Goal: Information Seeking & Learning: Learn about a topic

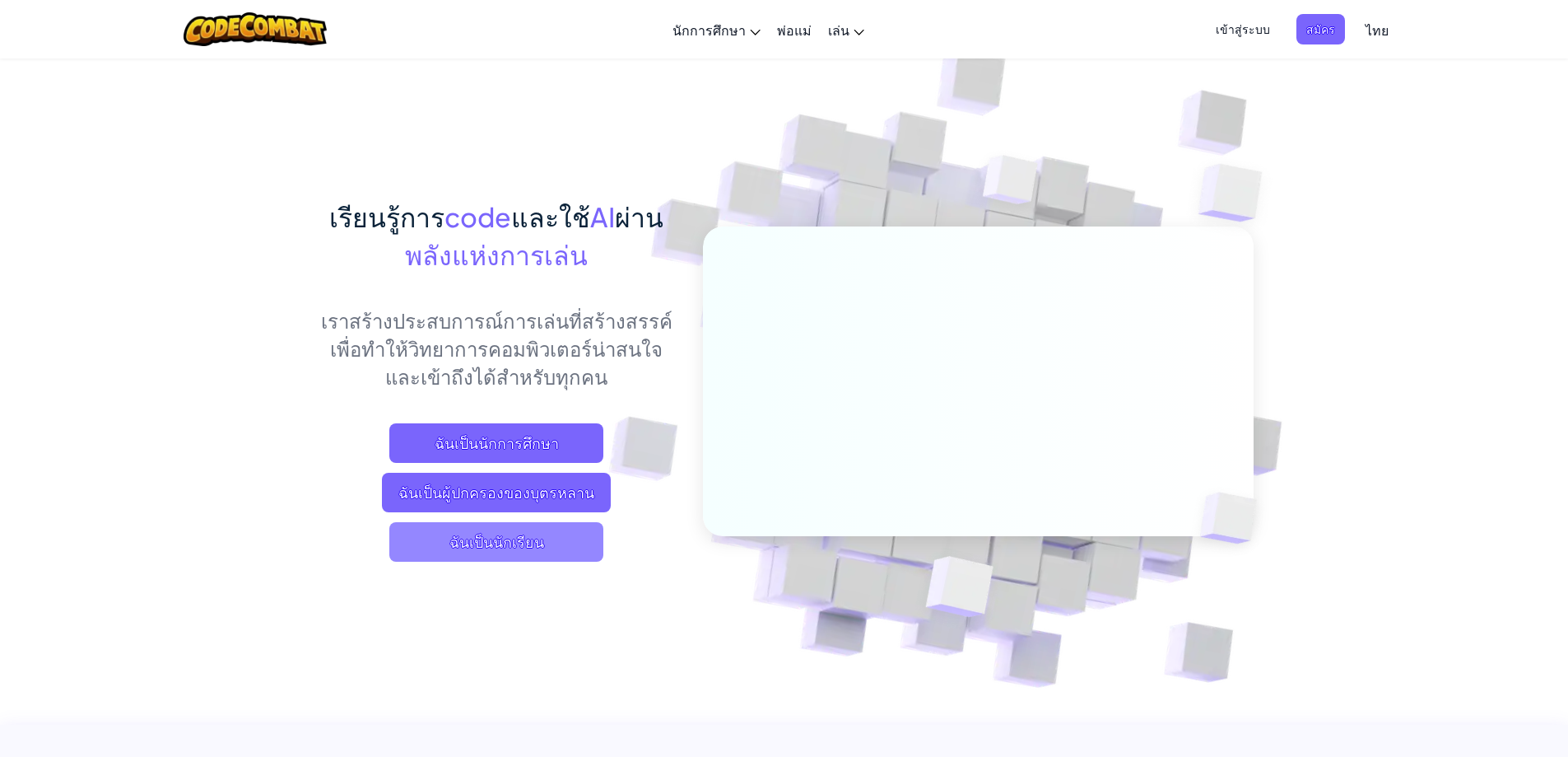
click at [461, 546] on span "ฉันเป็นนักเรียน" at bounding box center [496, 542] width 214 height 40
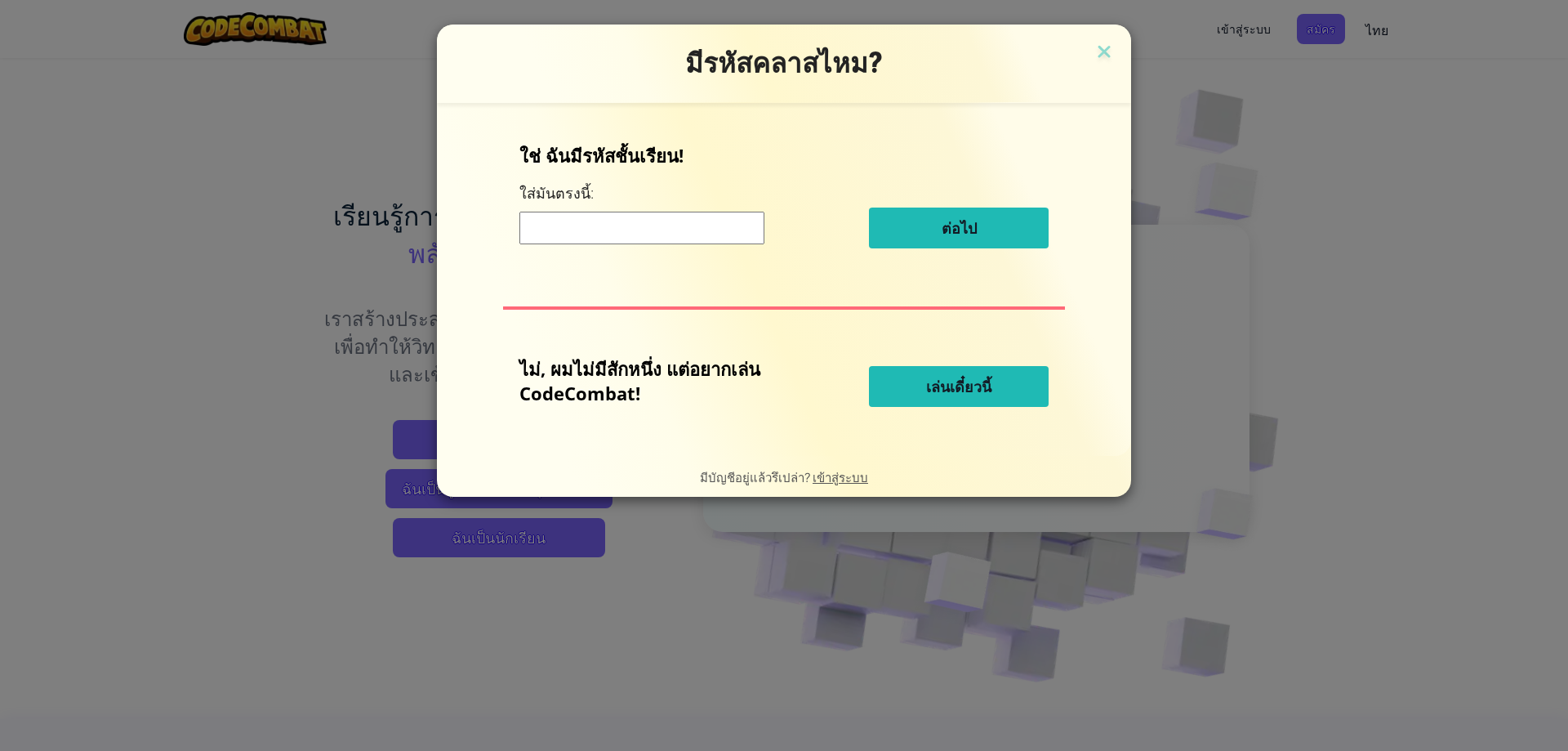
drag, startPoint x: 926, startPoint y: 366, endPoint x: 934, endPoint y: 333, distance: 34.0
click at [923, 376] on div "ไม่, ผมไม่มีสักหนึ่ง แต่อยาก[PERSON_NAME] CodeCombat! [PERSON_NAME]เดี๋ยวนี้" at bounding box center [784, 386] width 529 height 61
drag, startPoint x: 947, startPoint y: 367, endPoint x: 943, endPoint y: 377, distance: 10.8
click at [943, 377] on span "เล่นเดี๋ยวนี้" at bounding box center [958, 386] width 65 height 20
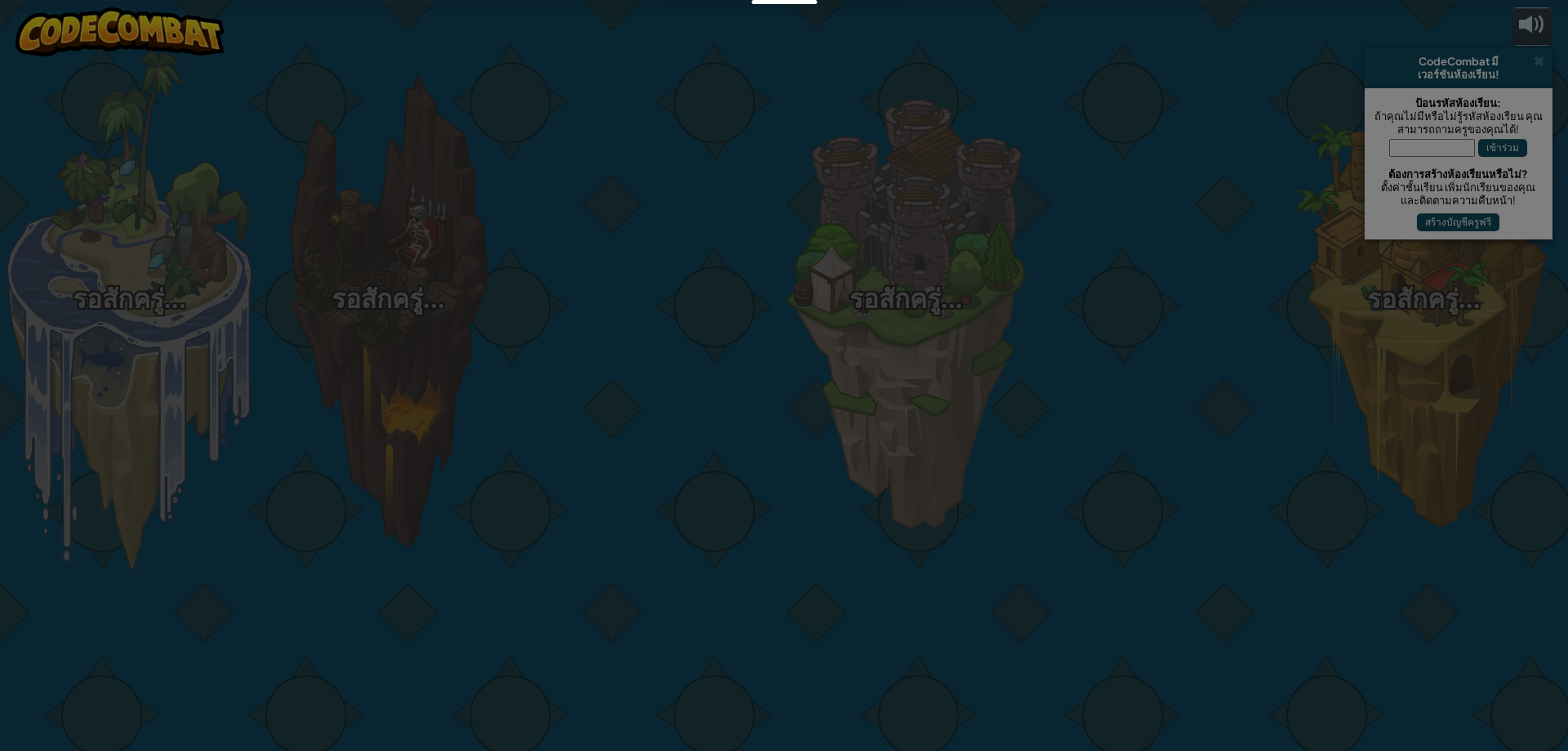
click at [943, 390] on div at bounding box center [784, 376] width 1568 height 751
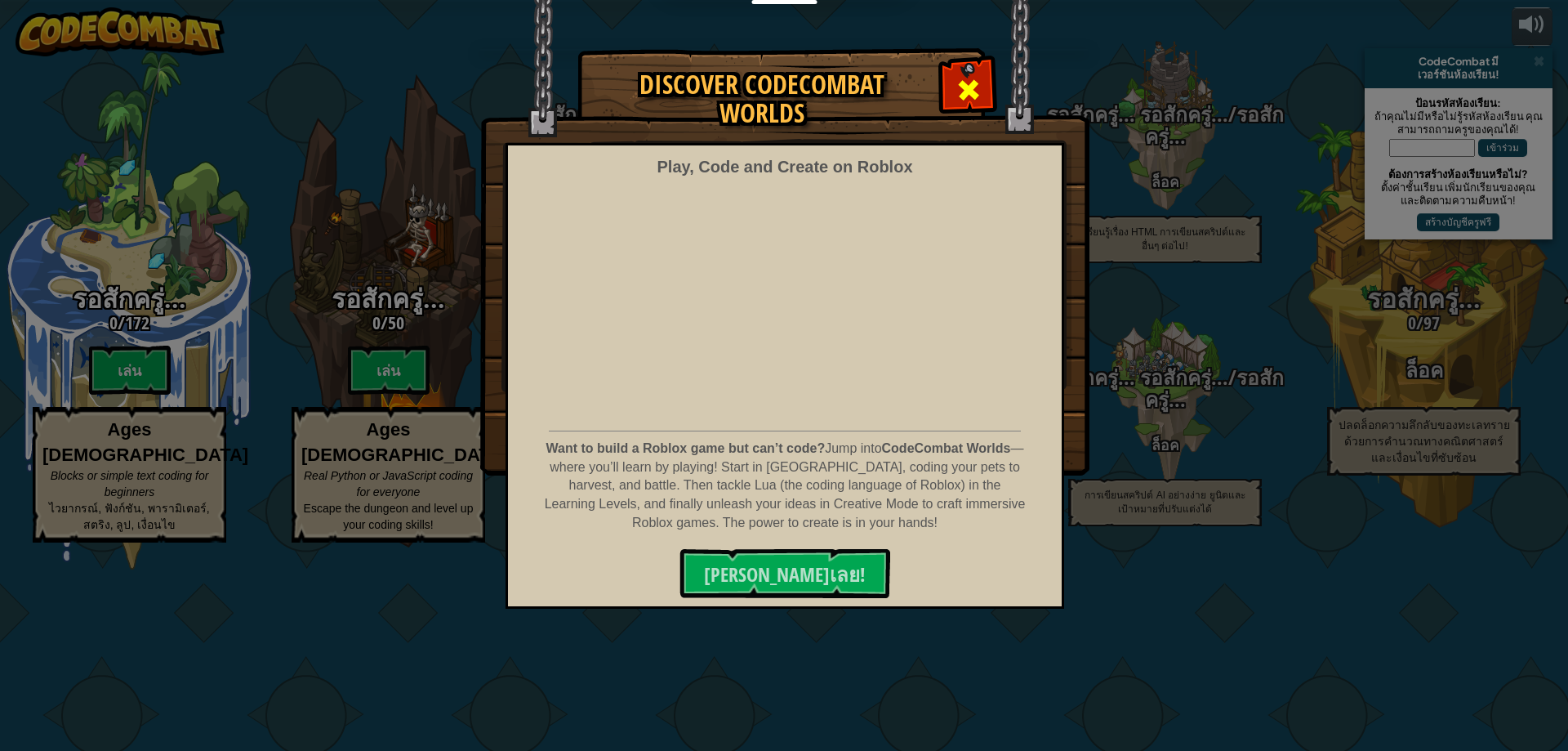
click at [951, 100] on div at bounding box center [968, 88] width 52 height 52
select select "th"
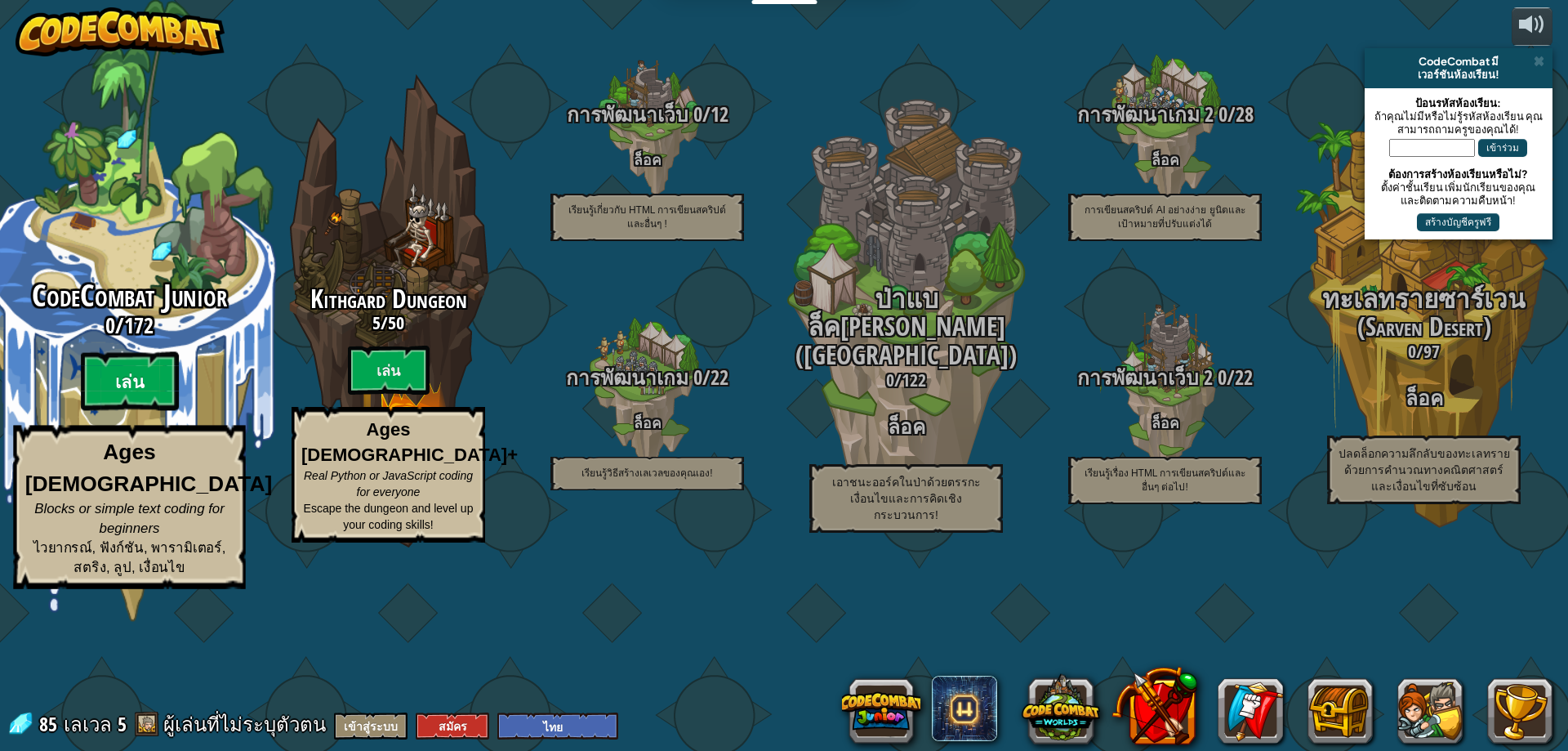
click at [135, 411] on btn "เล่น" at bounding box center [130, 382] width 98 height 59
select select "th"
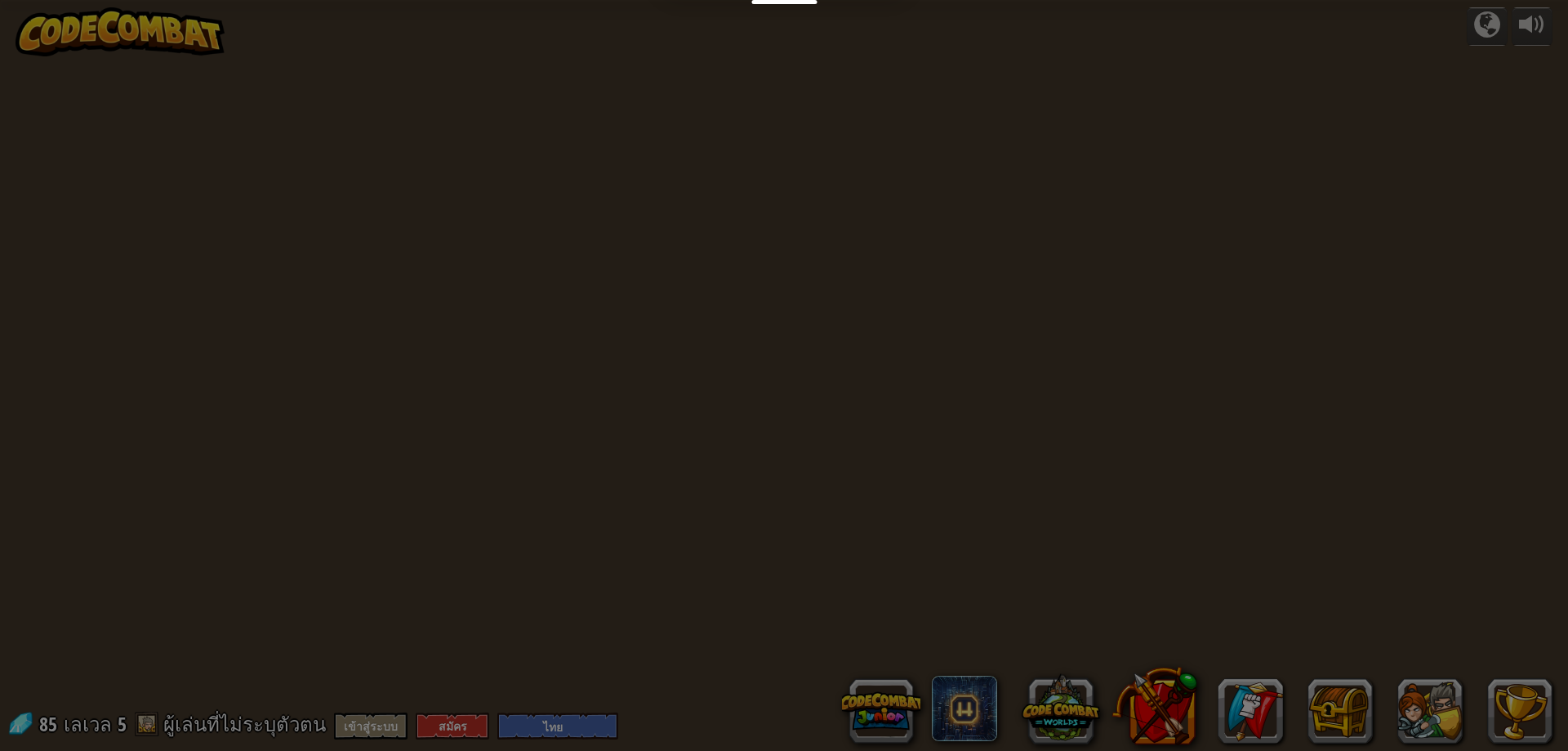
select select "th"
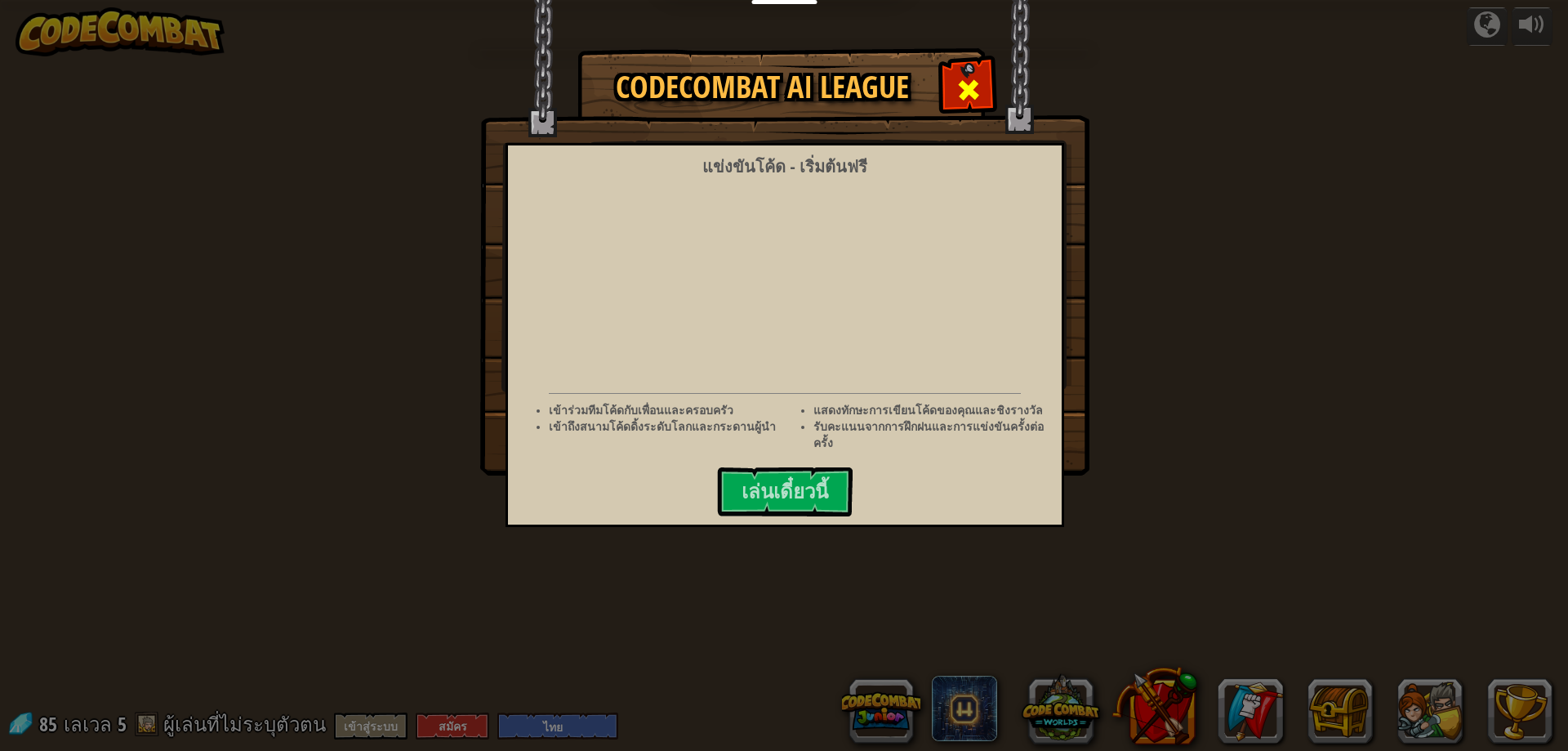
click at [969, 80] on span at bounding box center [968, 89] width 26 height 26
select select "th"
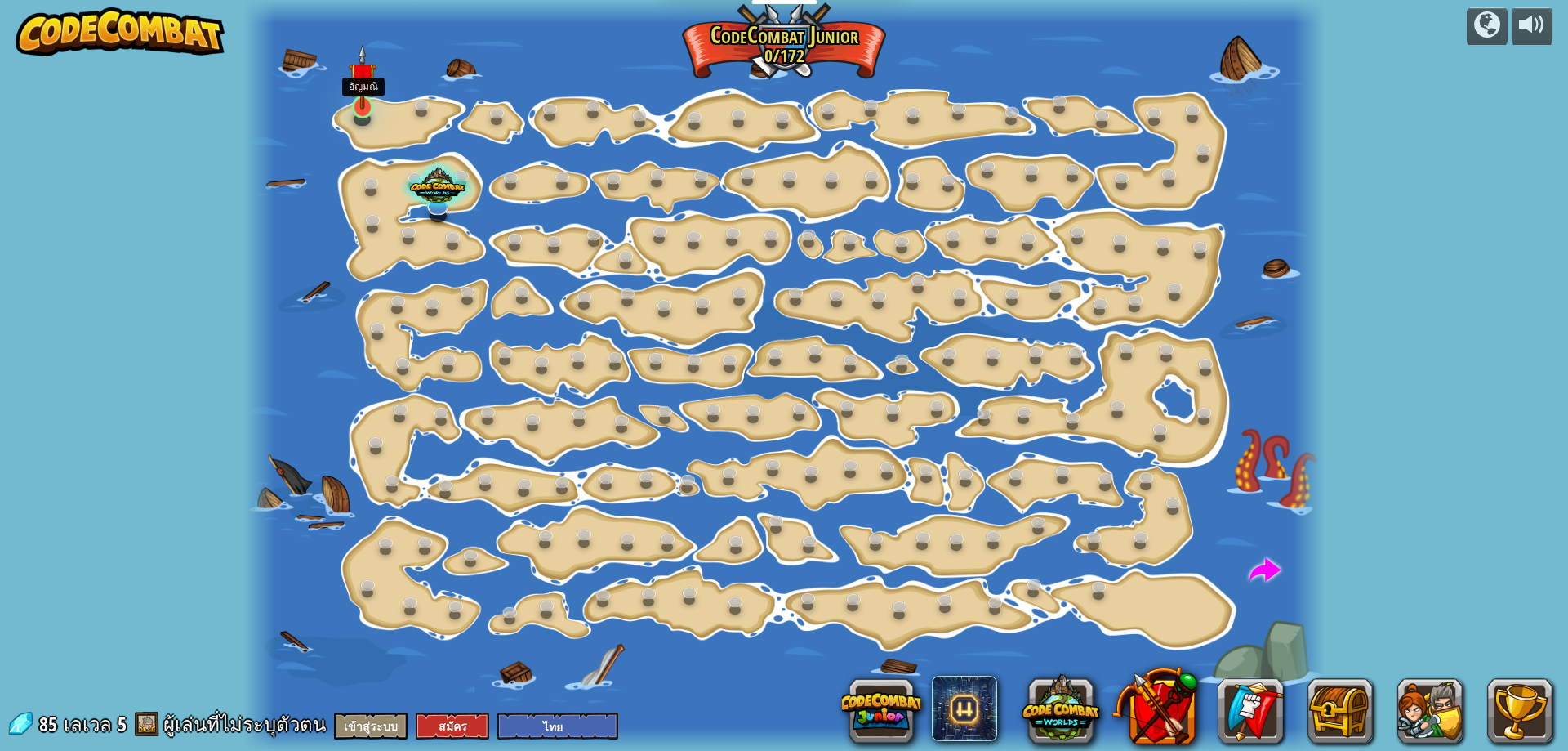
click at [355, 107] on img at bounding box center [363, 76] width 29 height 65
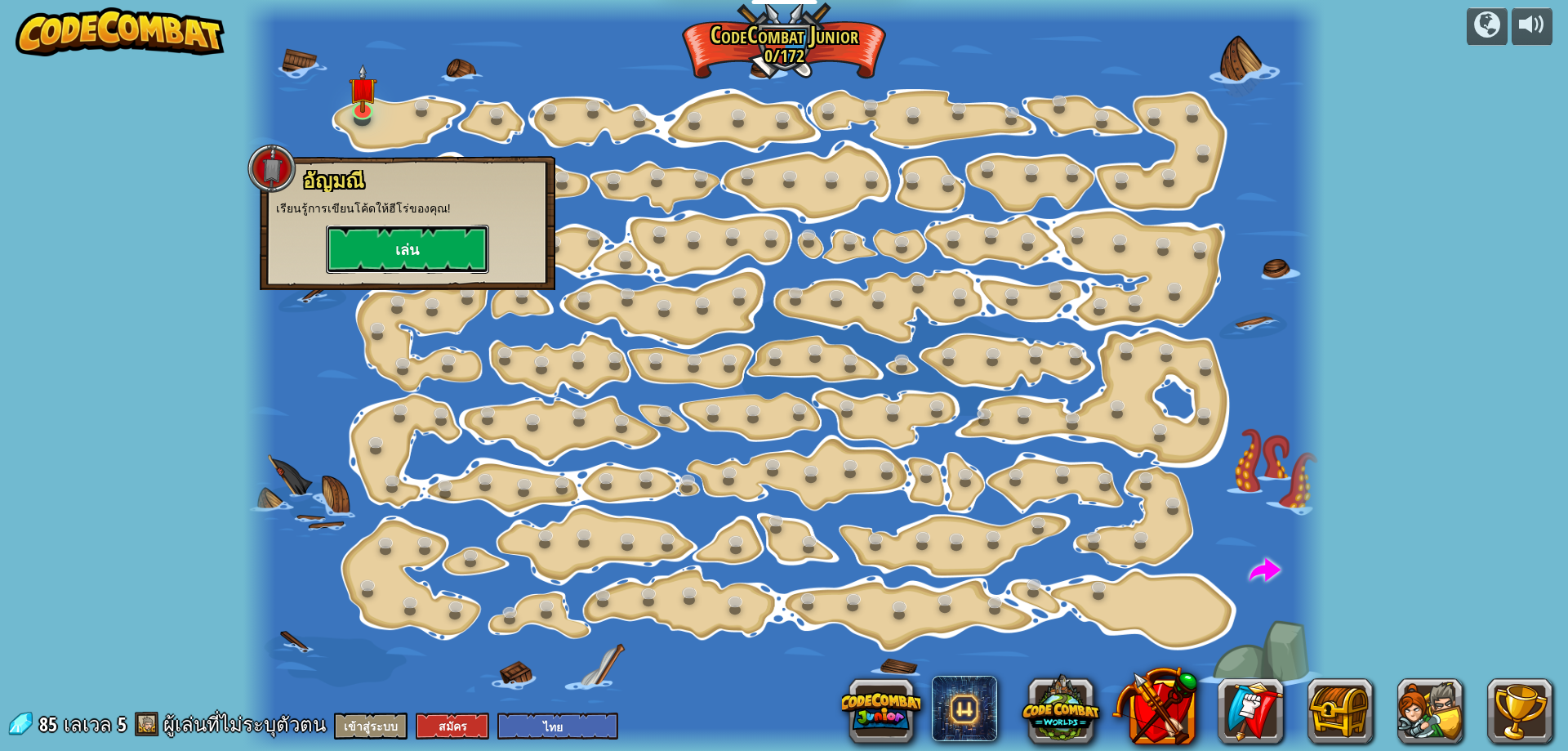
click at [402, 255] on button "เล่น" at bounding box center [408, 249] width 164 height 49
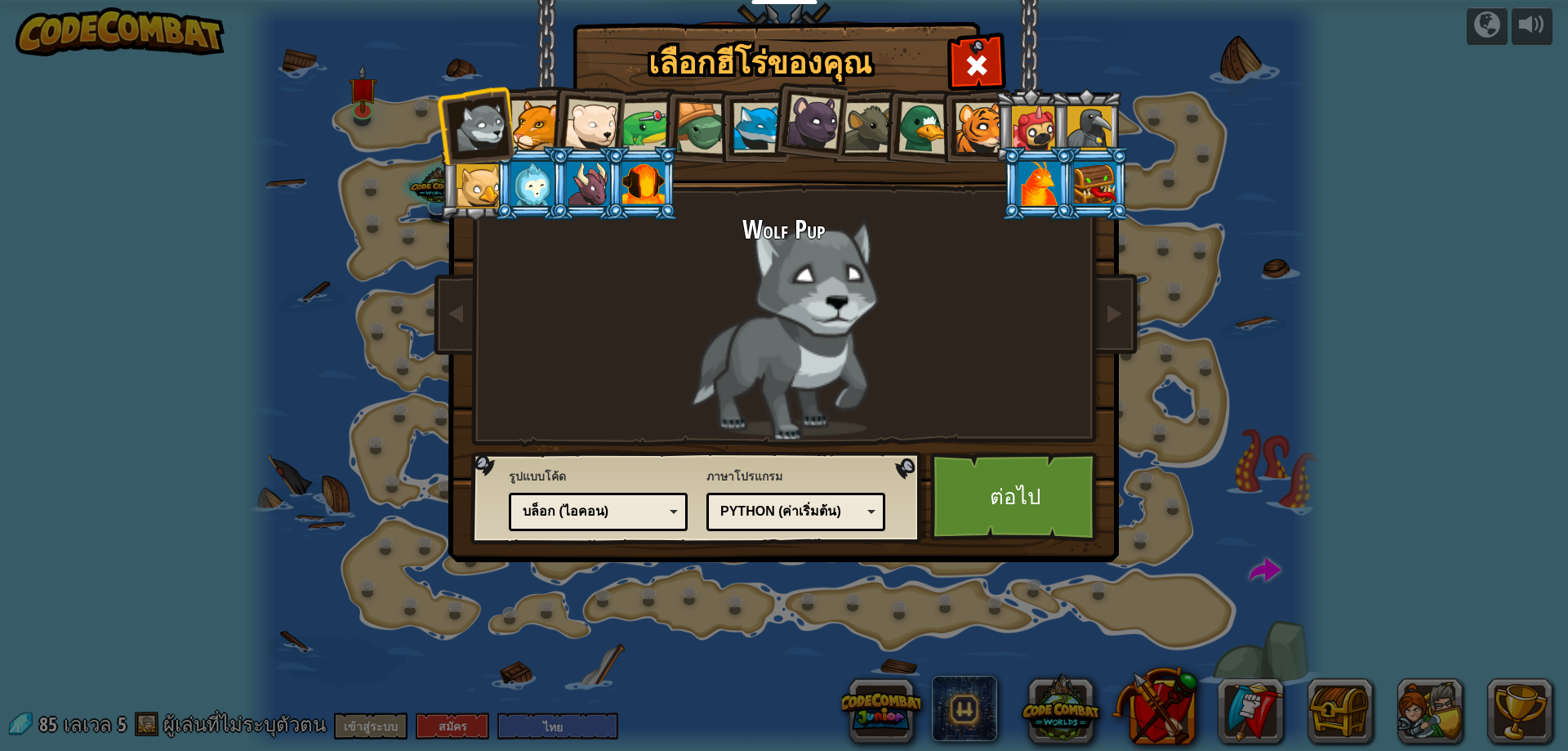
drag, startPoint x: 712, startPoint y: 481, endPoint x: 722, endPoint y: 497, distance: 18.9
click at [730, 26] on div "เลือกฮีโร่ของคุณ 85 Wolf Pup Cougar Polar Bear Cub Frog เต่า Blue Fox ลูกเสือ[P…" at bounding box center [784, 25] width 670 height 2
click at [583, 502] on div "บล็อก (ไอคอน)" at bounding box center [594, 511] width 141 height 19
drag, startPoint x: 1021, startPoint y: 487, endPoint x: 1023, endPoint y: 506, distance: 19.1
click at [1023, 506] on link "ต่อไป" at bounding box center [1016, 496] width 171 height 90
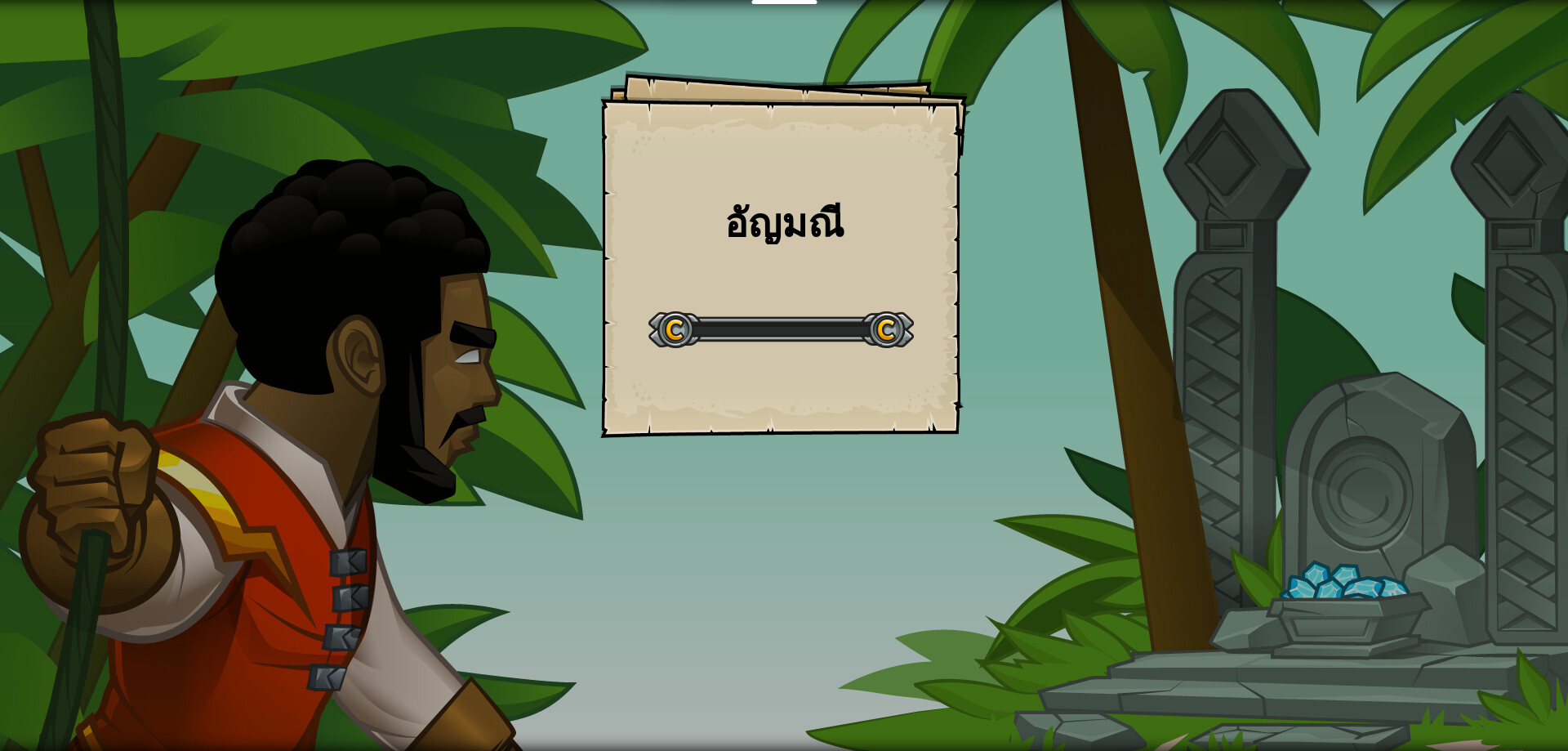
drag, startPoint x: 1071, startPoint y: 490, endPoint x: 1029, endPoint y: 500, distance: 43.2
click at [1019, 502] on div "[PERSON_NAME] Goals Start Level เกิดข้อผิดพลาดในการโหลดจากเซิร์ฟเวอร์ [PERSON_N…" at bounding box center [784, 376] width 1568 height 751
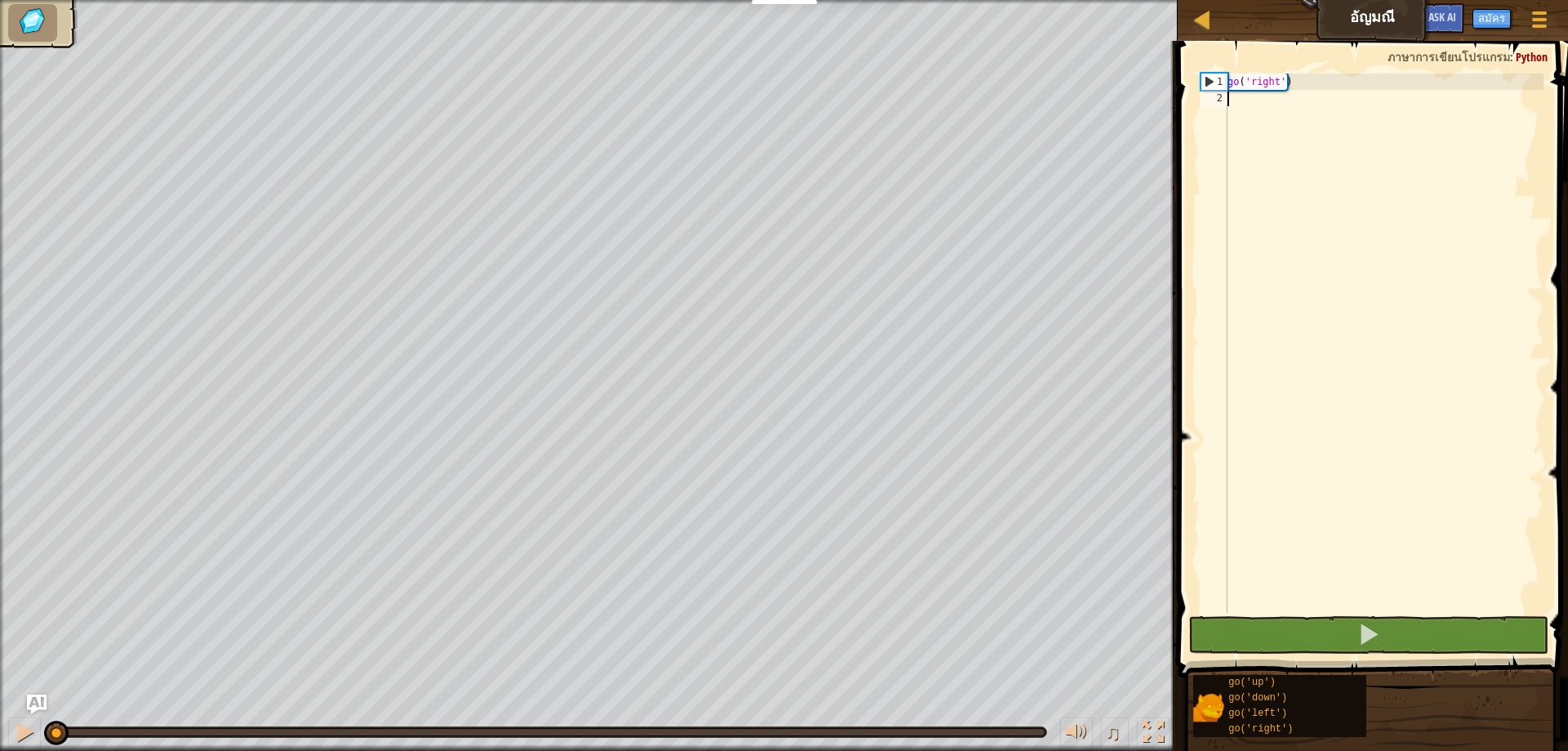
click at [1235, 96] on div "go ( 'right' )" at bounding box center [1384, 359] width 319 height 572
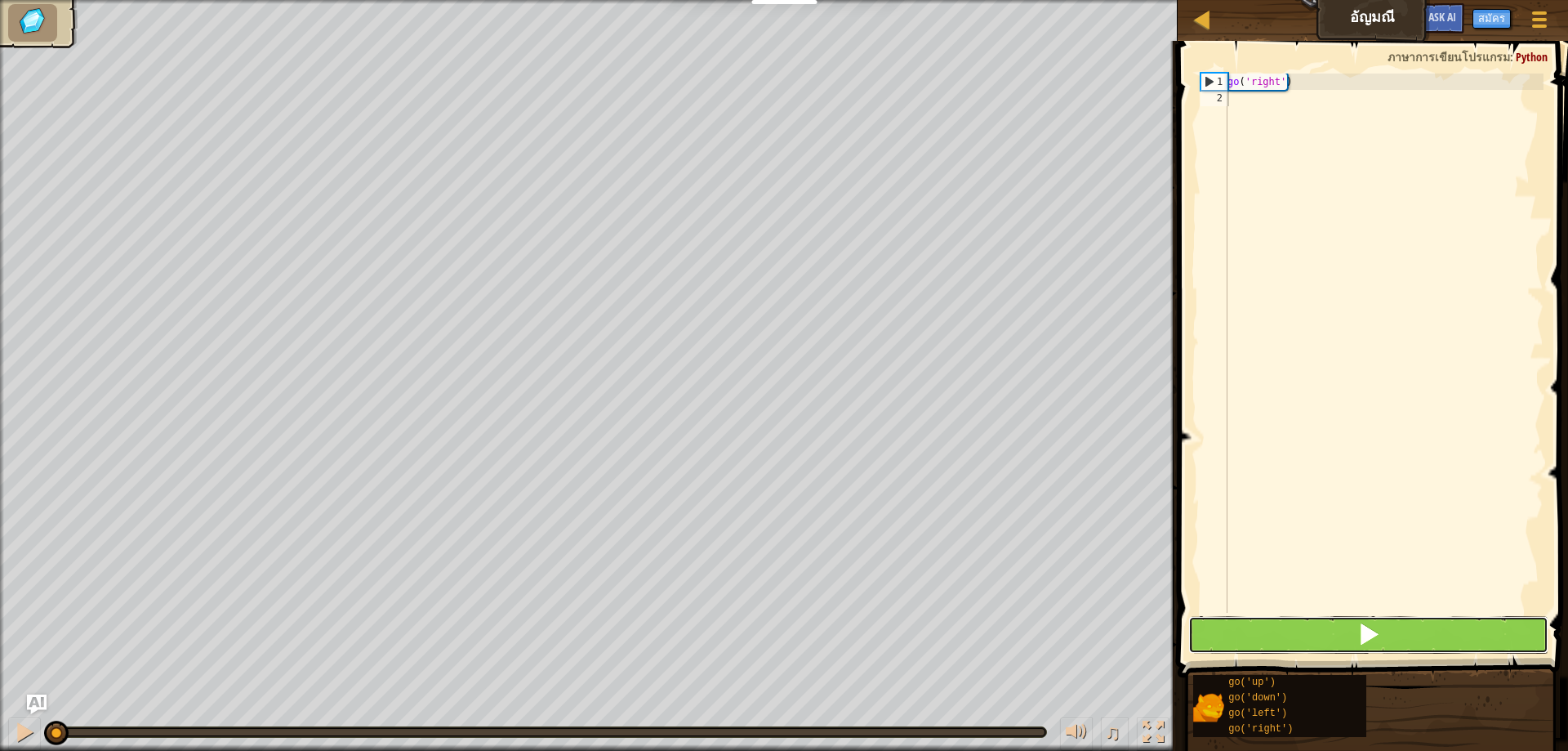
click at [1281, 629] on button at bounding box center [1368, 635] width 360 height 38
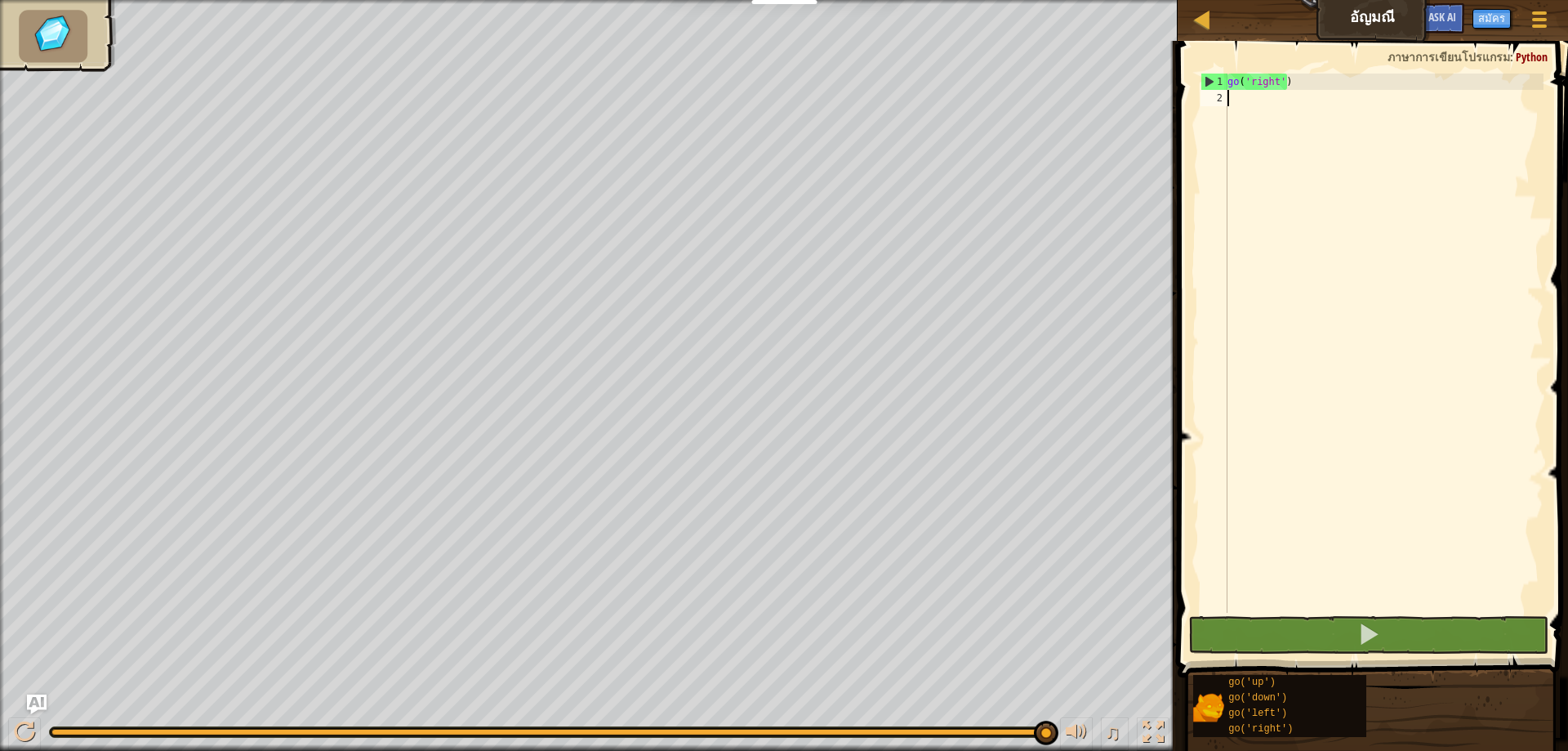
type textarea "g"
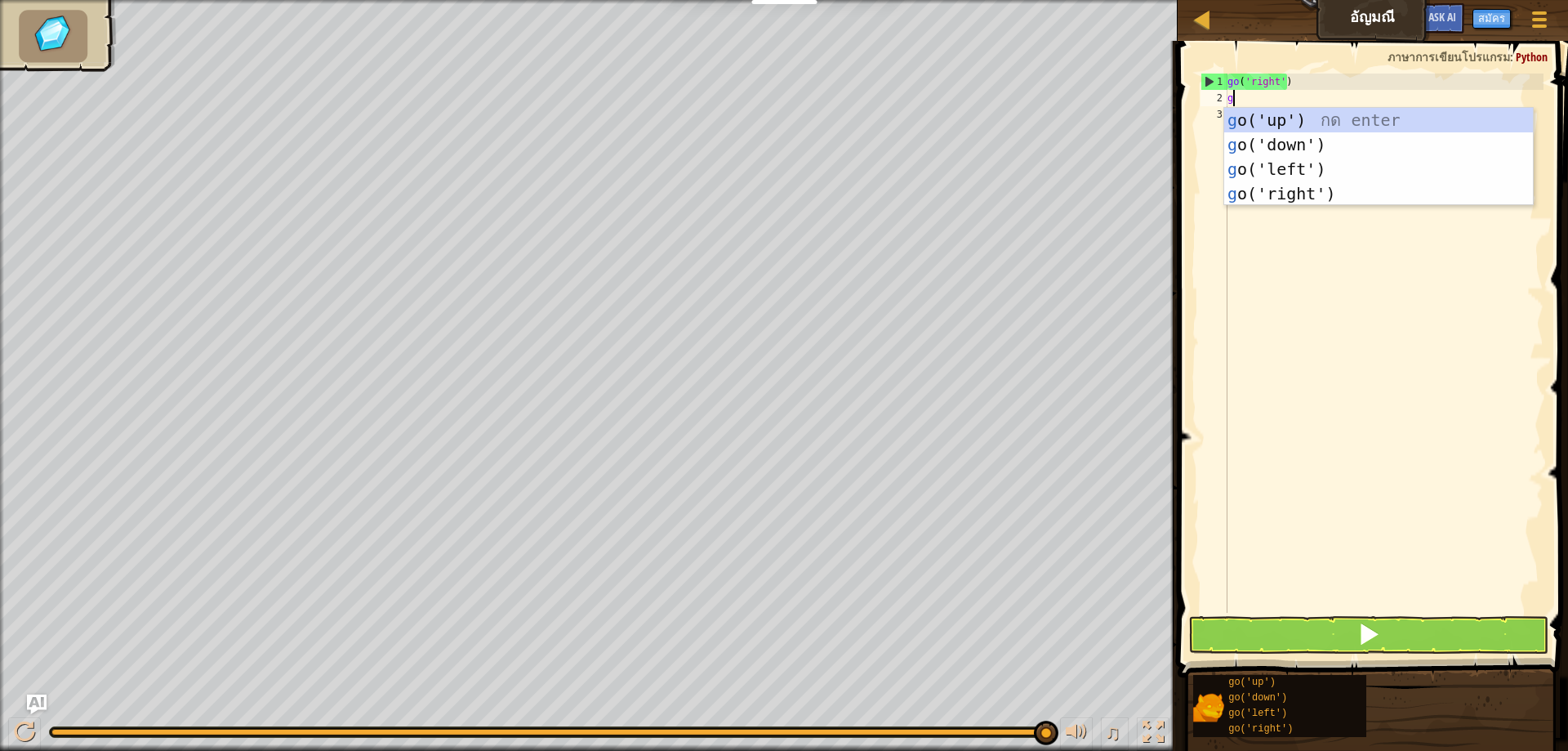
scroll to position [7, 0]
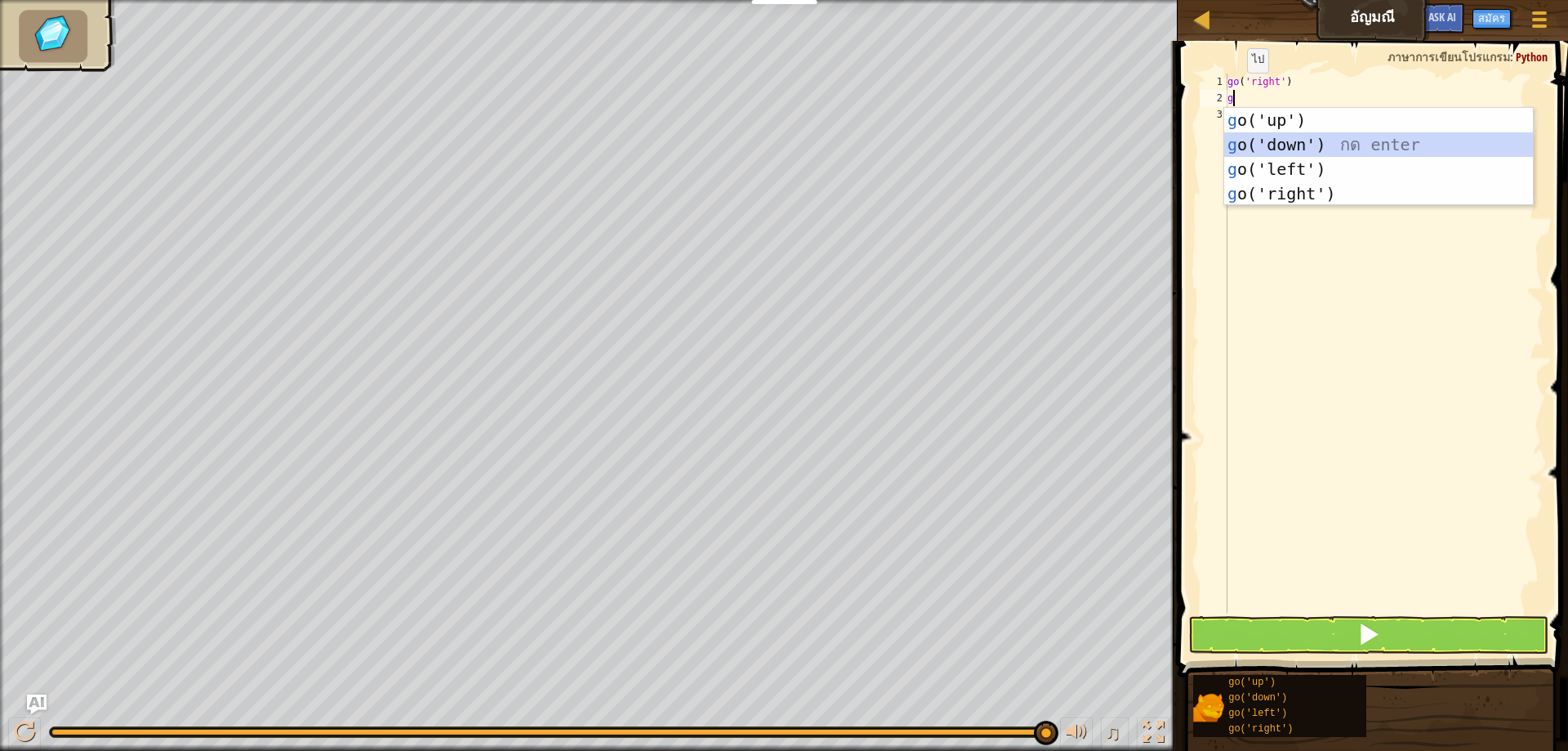
click at [1306, 138] on div "g o('up') กด enter g o('down') กด enter g o('left') กด enter g o('right') กด en…" at bounding box center [1378, 181] width 308 height 147
